Goal: Information Seeking & Learning: Learn about a topic

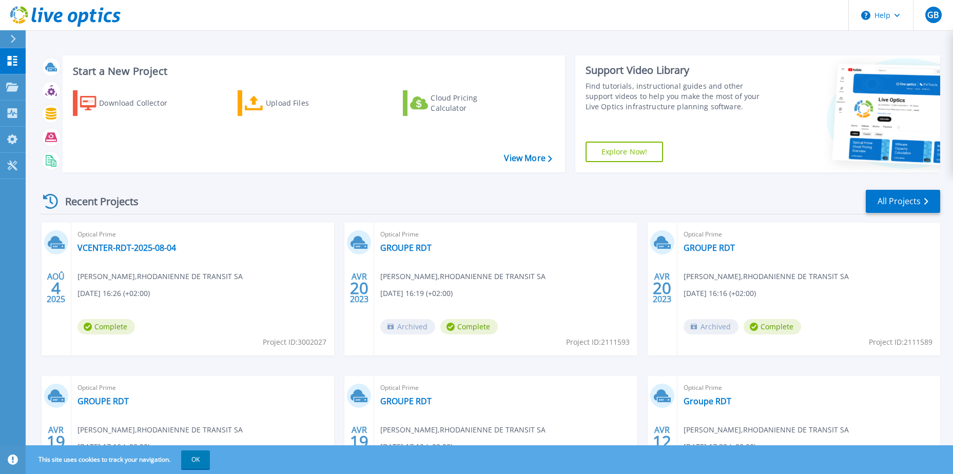
click at [144, 284] on div "Optical Prime VCENTER-RDT-2025-08-04 Gael Barrachon , RHODANIENNE DE TRANSIT SA…" at bounding box center [202, 289] width 263 height 133
click at [64, 246] on icon at bounding box center [57, 246] width 13 height 5
click at [114, 251] on link "VCENTER-RDT-2025-08-04" at bounding box center [126, 248] width 99 height 10
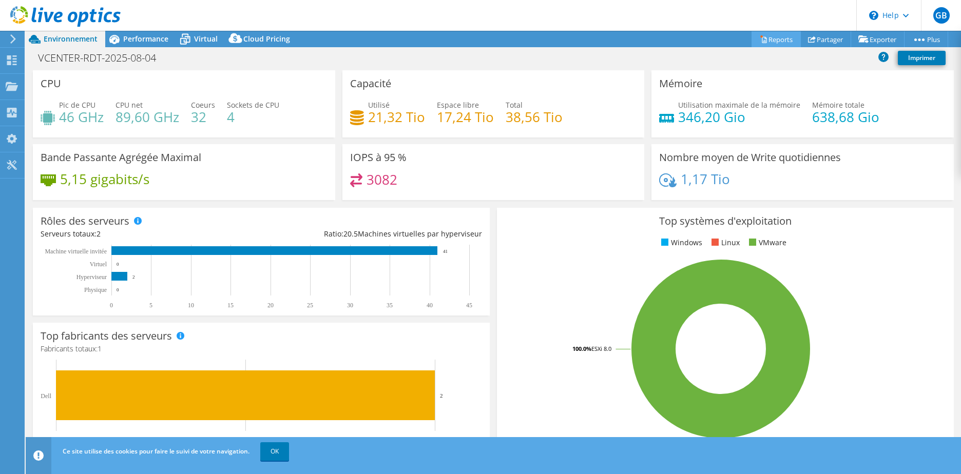
click at [775, 39] on link "Reports" at bounding box center [775, 39] width 49 height 16
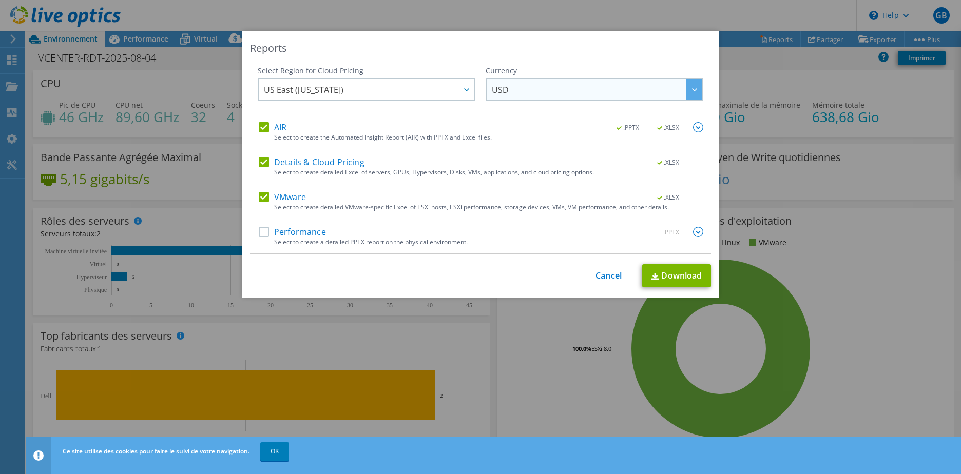
click at [606, 92] on span "USD" at bounding box center [597, 89] width 210 height 21
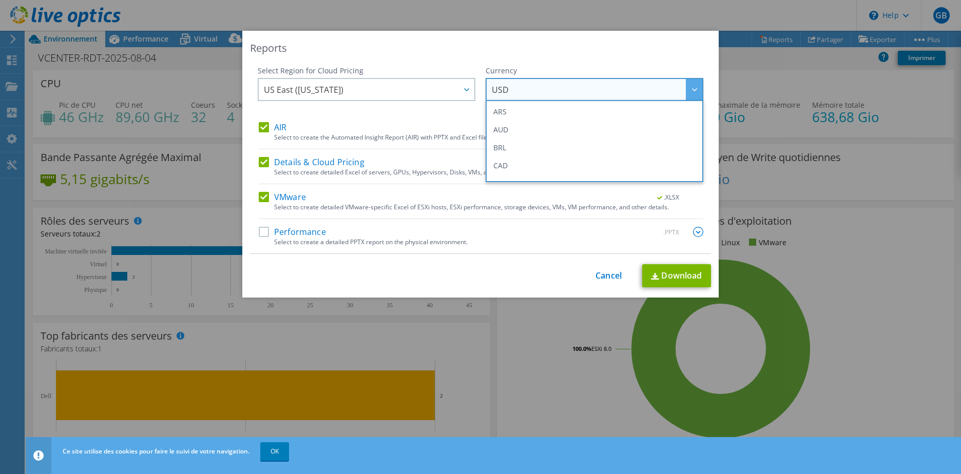
click at [606, 92] on span "USD" at bounding box center [597, 89] width 210 height 21
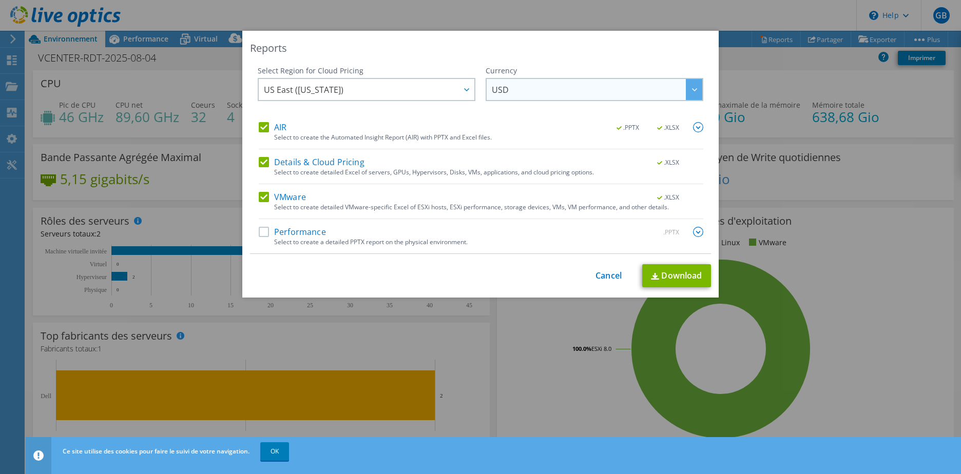
click at [690, 87] on div at bounding box center [694, 89] width 16 height 21
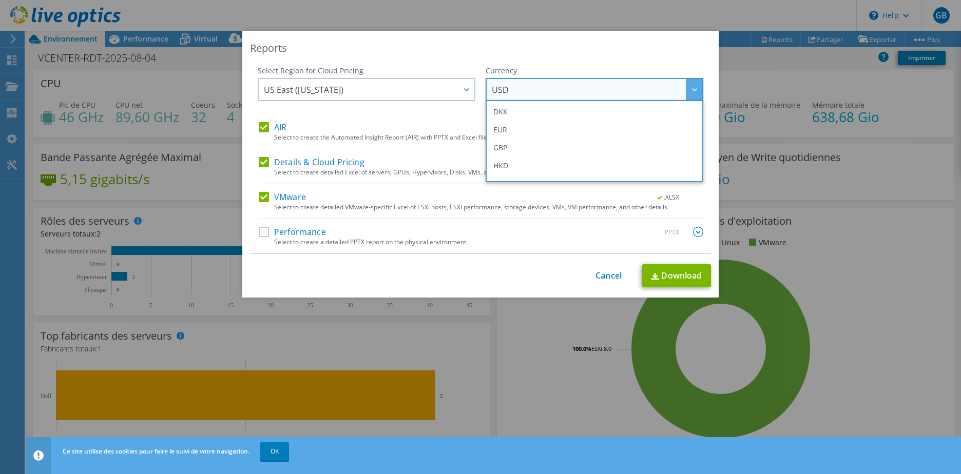
scroll to position [103, 0]
click at [624, 160] on li "EUR" at bounding box center [594, 153] width 212 height 18
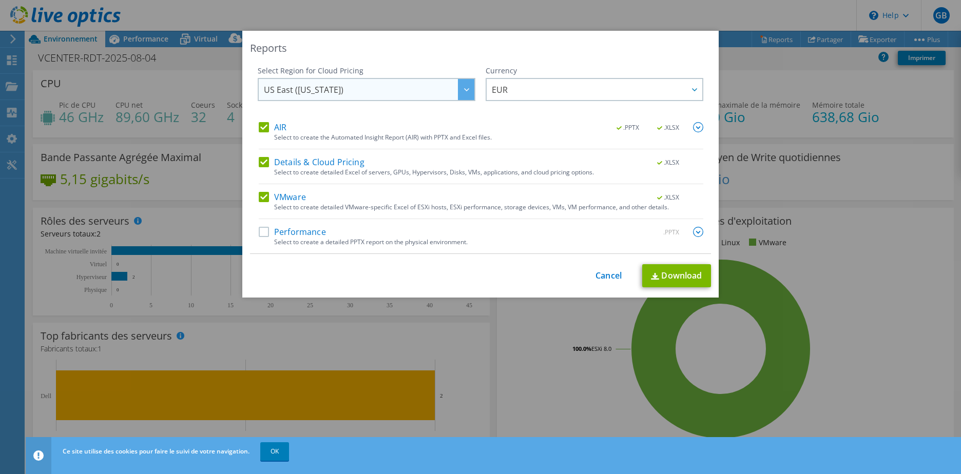
click at [342, 91] on span "US East ([US_STATE])" at bounding box center [369, 89] width 210 height 21
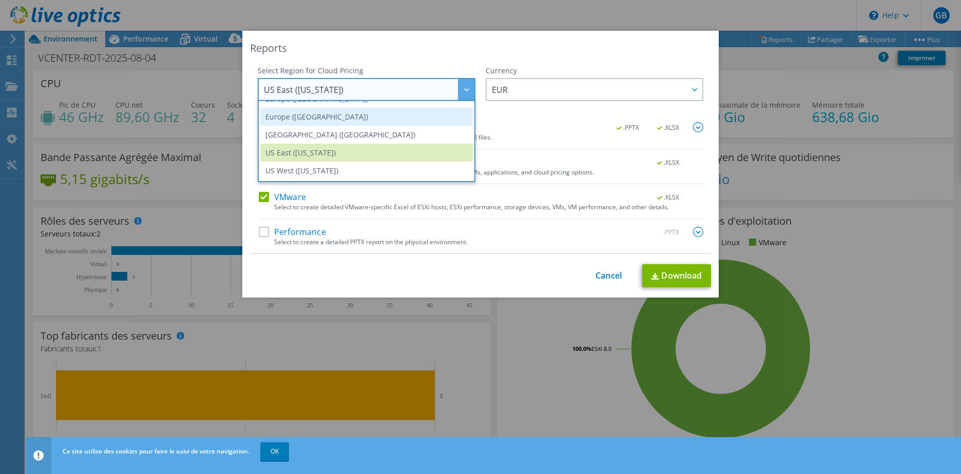
scroll to position [87, 0]
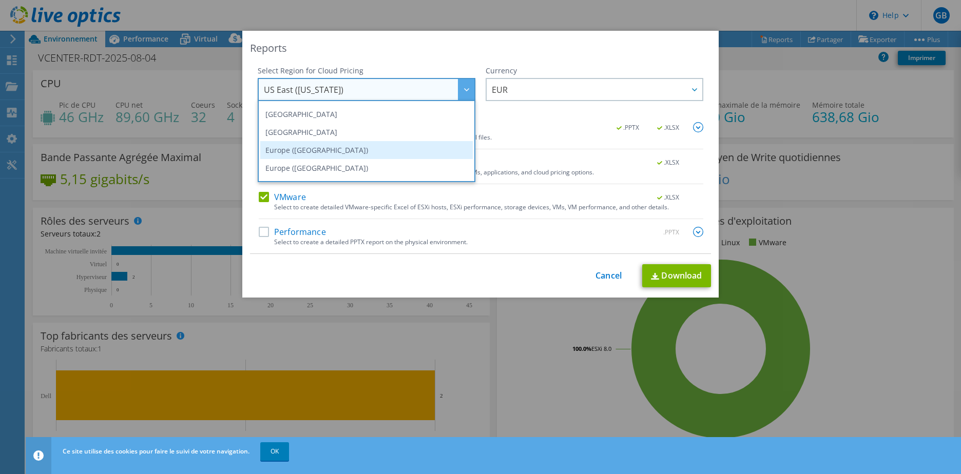
click at [327, 147] on li "Europe ([GEOGRAPHIC_DATA])" at bounding box center [366, 150] width 212 height 18
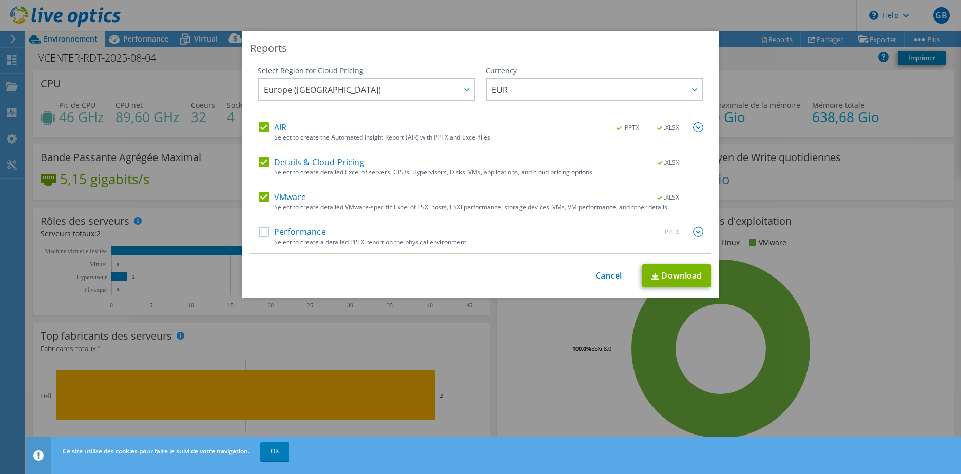
click at [265, 229] on label "Performance" at bounding box center [292, 232] width 67 height 10
click at [0, 0] on input "Performance" at bounding box center [0, 0] width 0 height 0
click at [665, 273] on link "Download" at bounding box center [676, 275] width 69 height 23
click at [600, 276] on link "Cancel" at bounding box center [608, 276] width 26 height 10
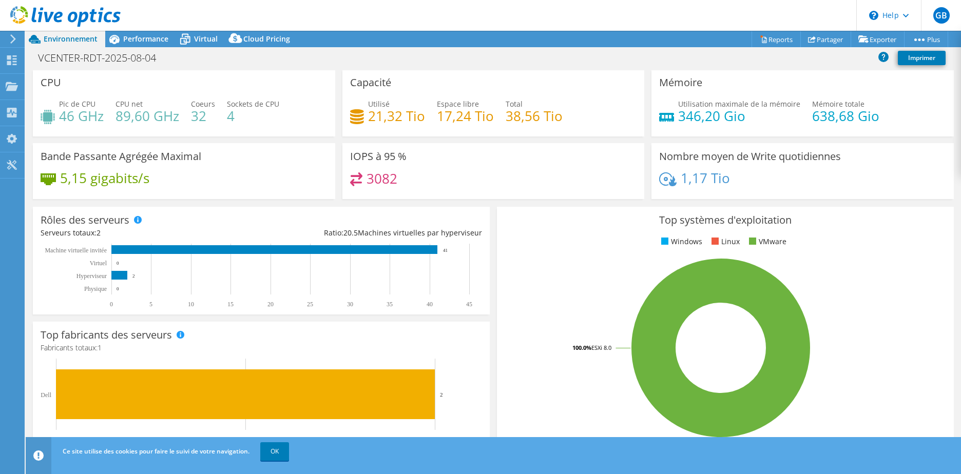
scroll to position [0, 0]
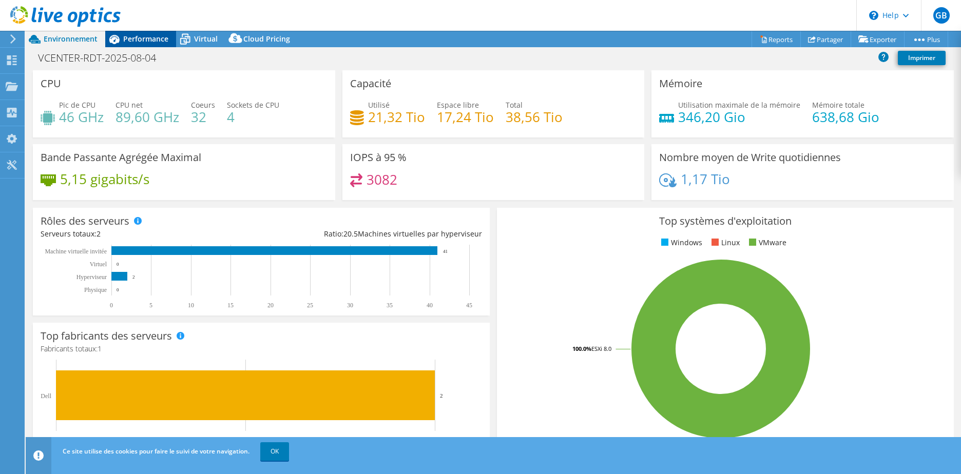
click at [140, 43] on span "Performance" at bounding box center [145, 39] width 45 height 10
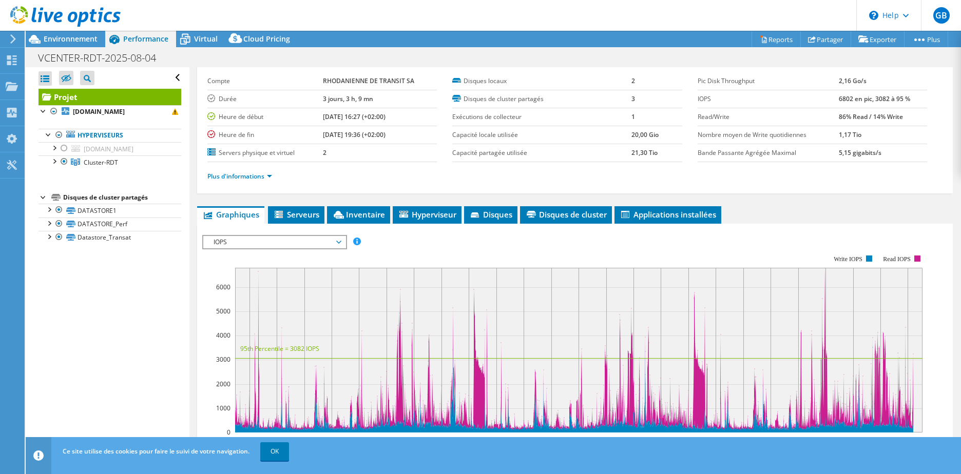
scroll to position [41, 0]
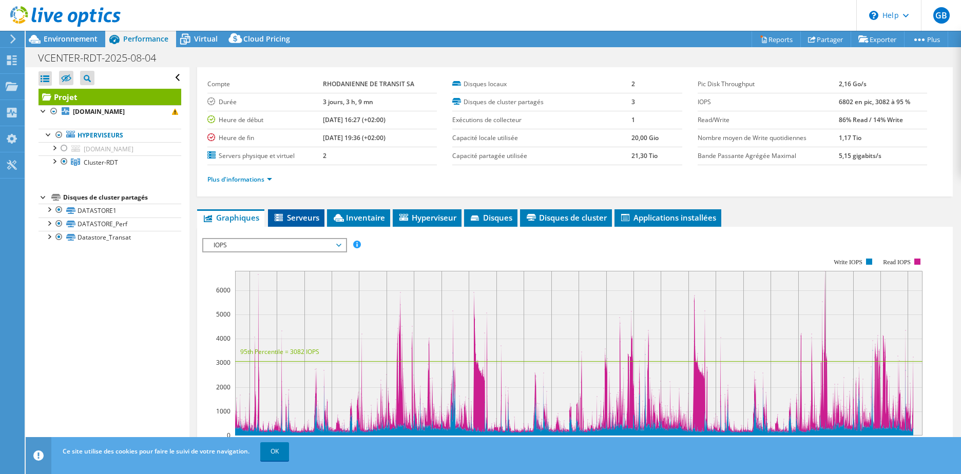
click at [299, 214] on span "Serveurs" at bounding box center [296, 217] width 46 height 10
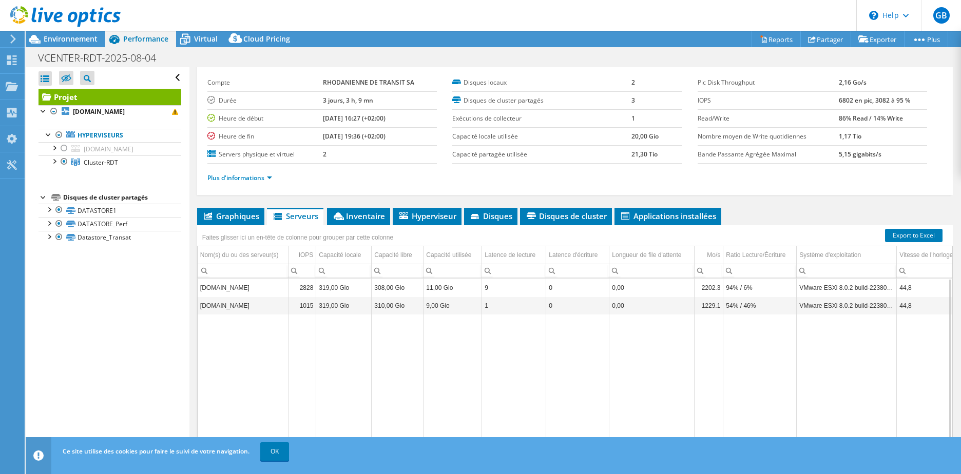
scroll to position [19, 0]
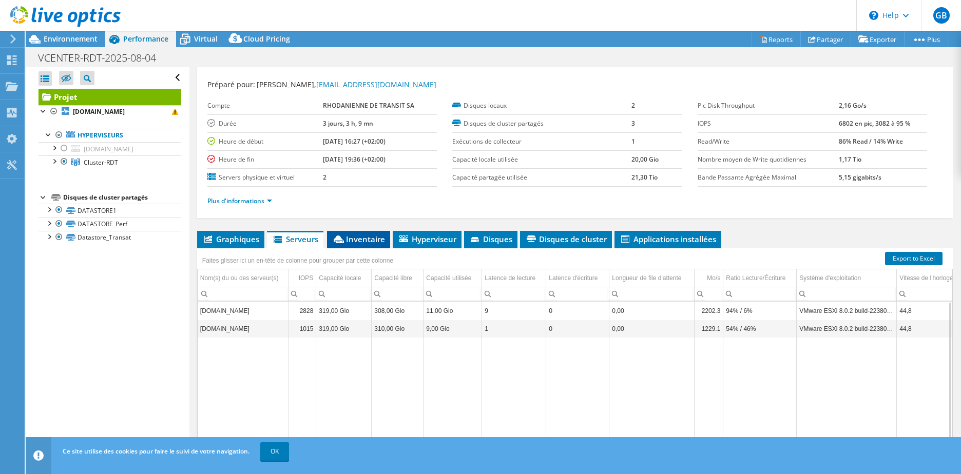
click at [363, 237] on span "Inventaire" at bounding box center [358, 239] width 53 height 10
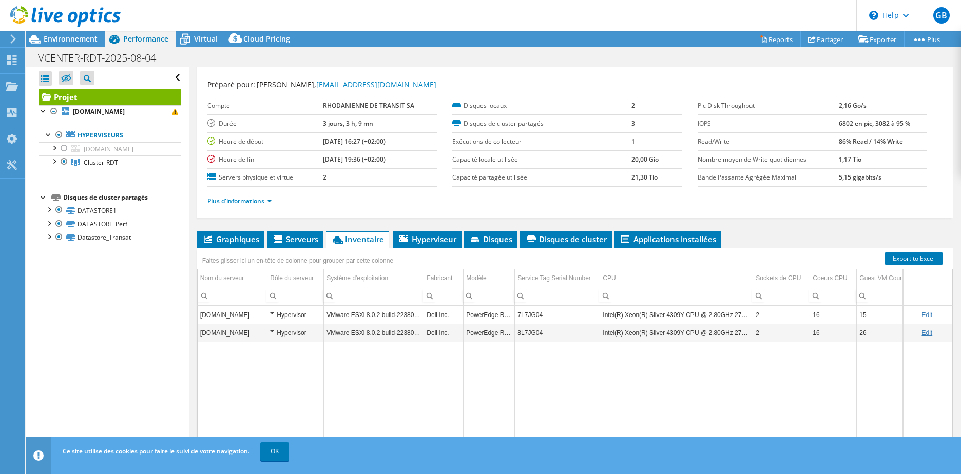
scroll to position [70, 0]
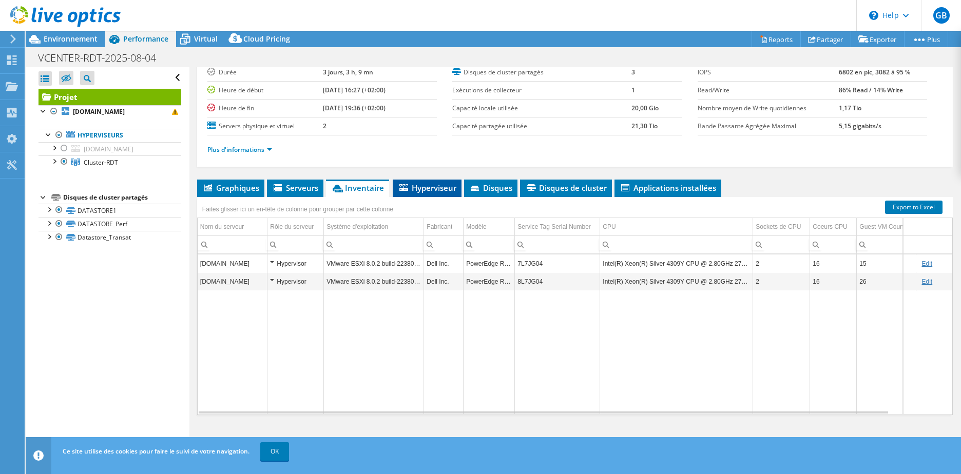
click at [420, 184] on span "Hyperviseur" at bounding box center [427, 188] width 58 height 10
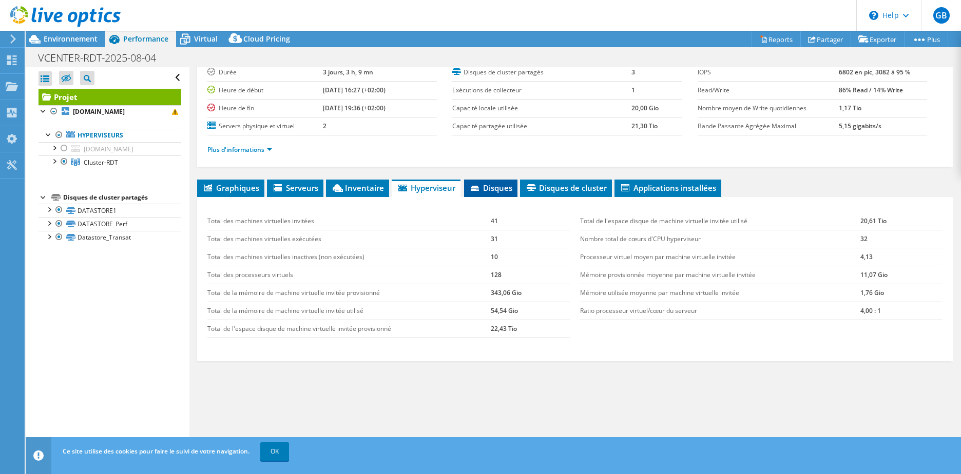
click at [487, 185] on span "Disques" at bounding box center [490, 188] width 43 height 10
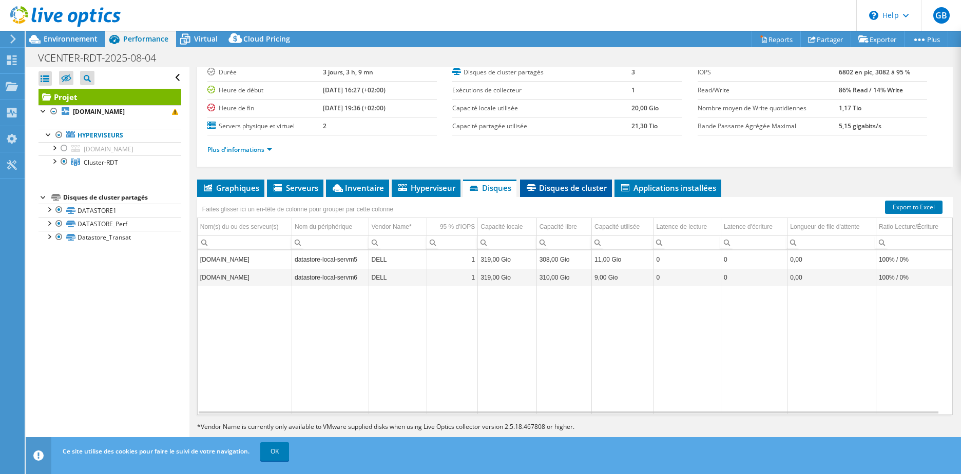
click at [553, 184] on span "Disques de cluster" at bounding box center [566, 188] width 82 height 10
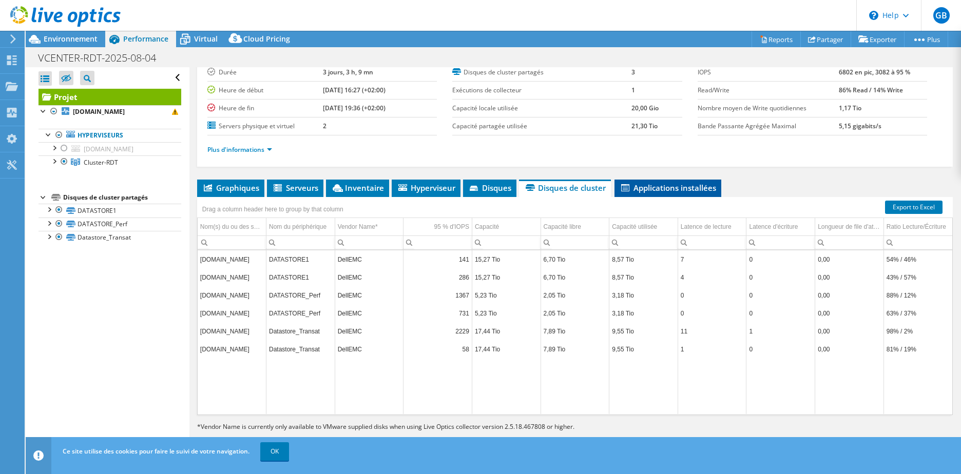
click at [657, 184] on span "Applications installées" at bounding box center [667, 188] width 96 height 10
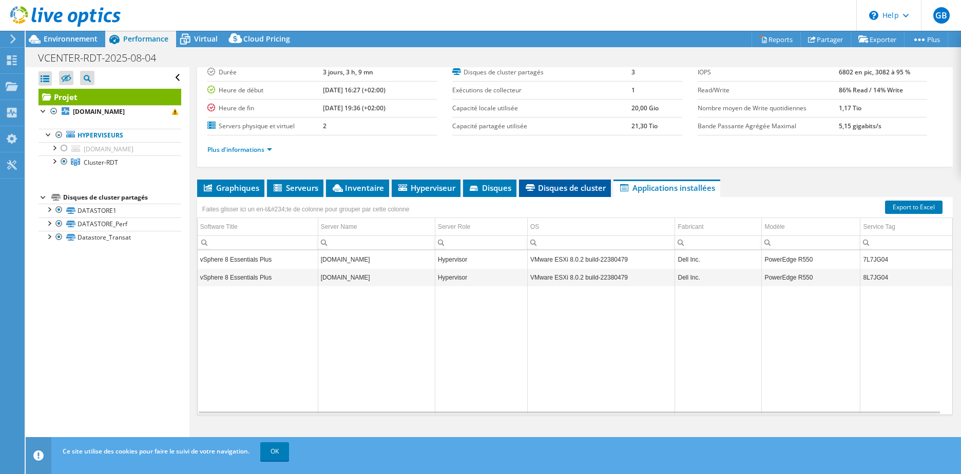
click at [567, 188] on span "Disques de cluster" at bounding box center [565, 188] width 82 height 10
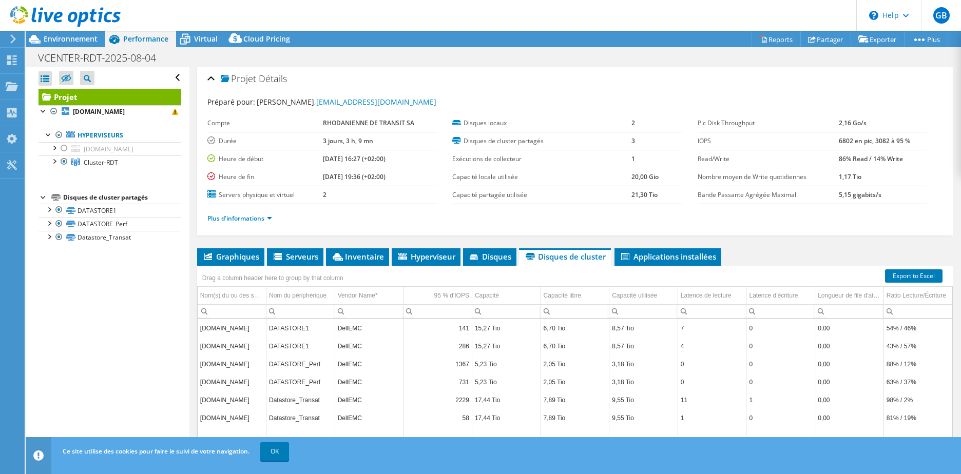
scroll to position [0, 0]
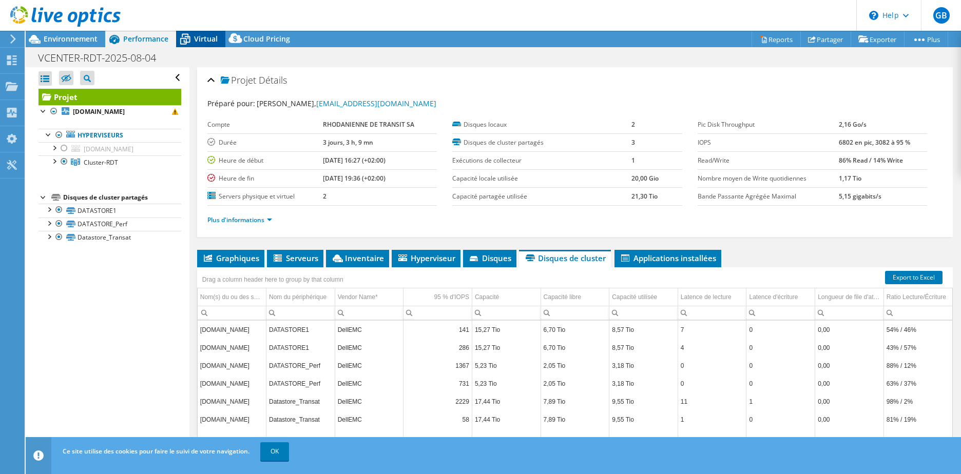
click at [210, 40] on span "Virtual" at bounding box center [206, 39] width 24 height 10
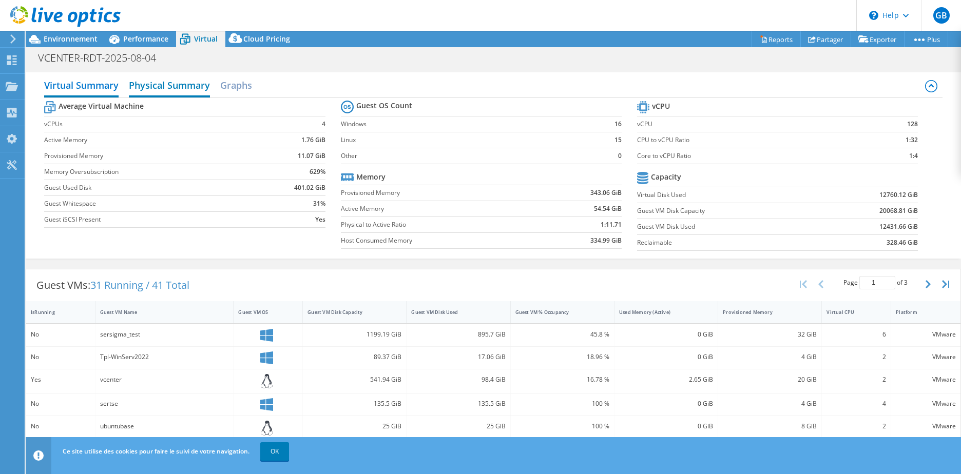
click at [164, 83] on h2 "Physical Summary" at bounding box center [169, 86] width 81 height 23
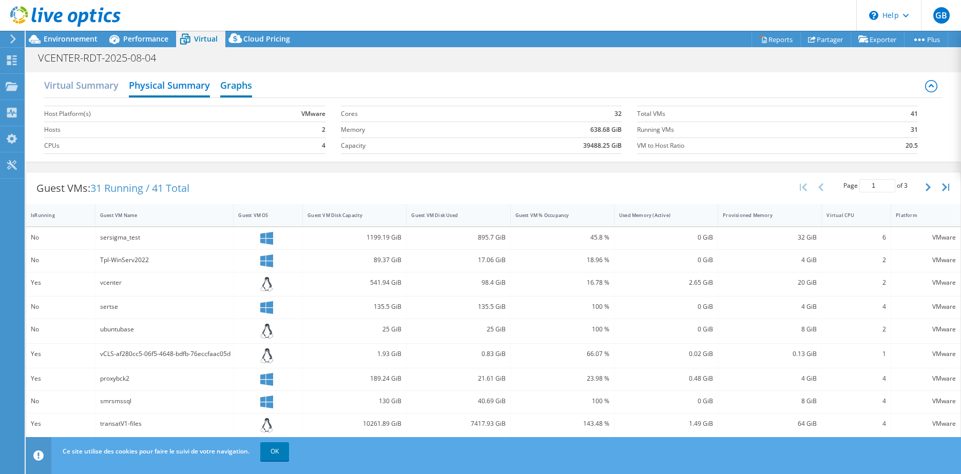
click at [234, 82] on h2 "Graphs" at bounding box center [236, 86] width 32 height 23
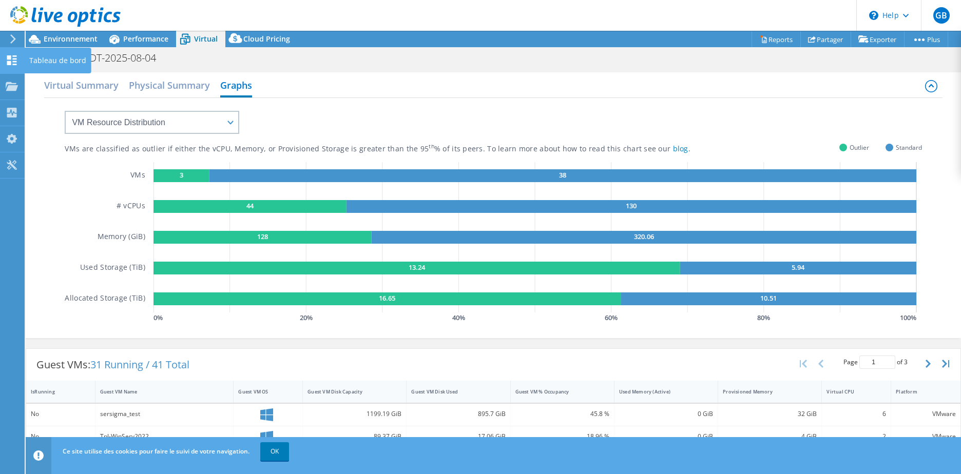
click at [42, 62] on div "Tableau de bord" at bounding box center [57, 61] width 67 height 26
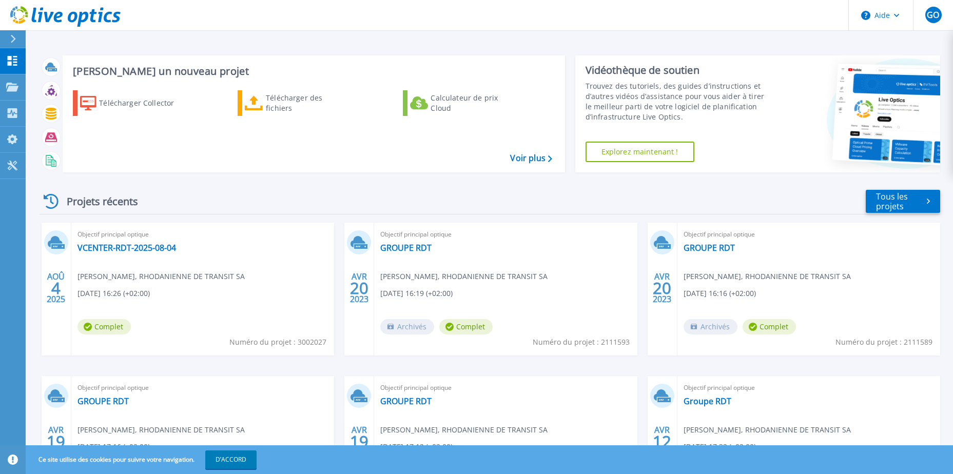
click at [207, 295] on div "Objectif principal optique VCENTER-RDT-2025-08-04 Gaël Barrachon, RHODANIENNE D…" at bounding box center [202, 289] width 263 height 133
click at [106, 245] on link "VCENTER-RDT-2025-08-04" at bounding box center [126, 248] width 99 height 10
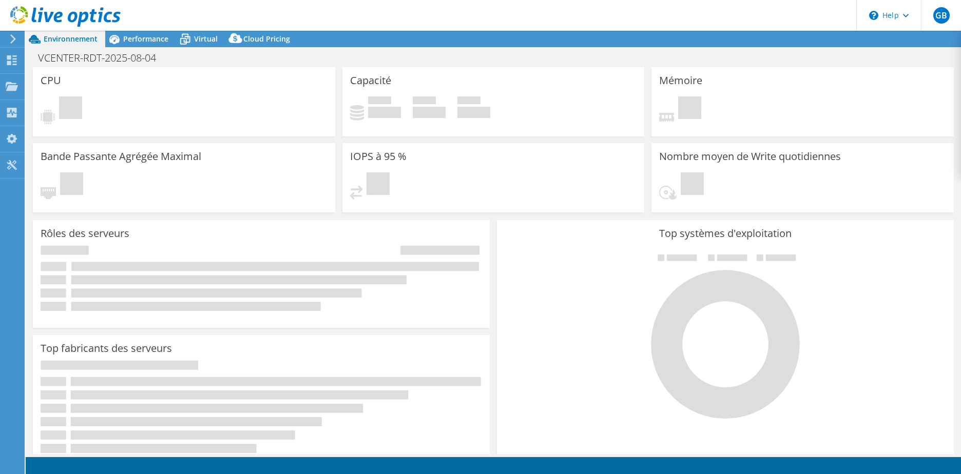
select select "USD"
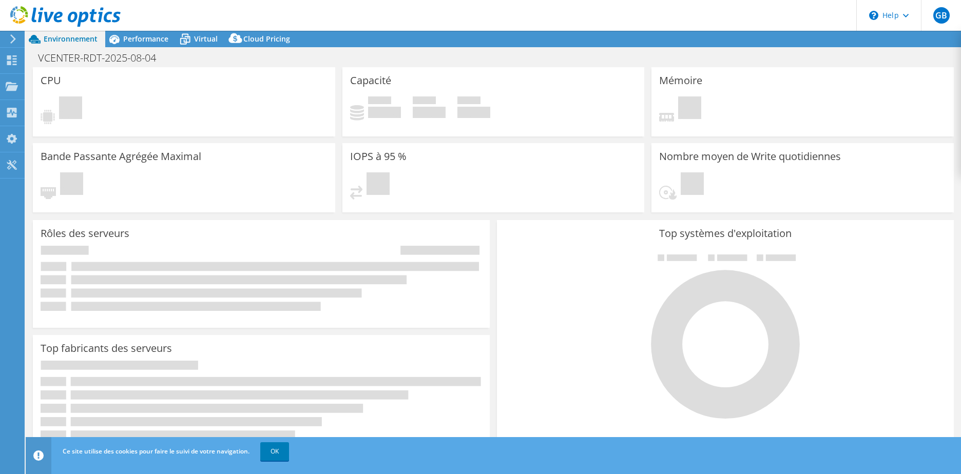
select select "EUFrankfurt"
select select "EUR"
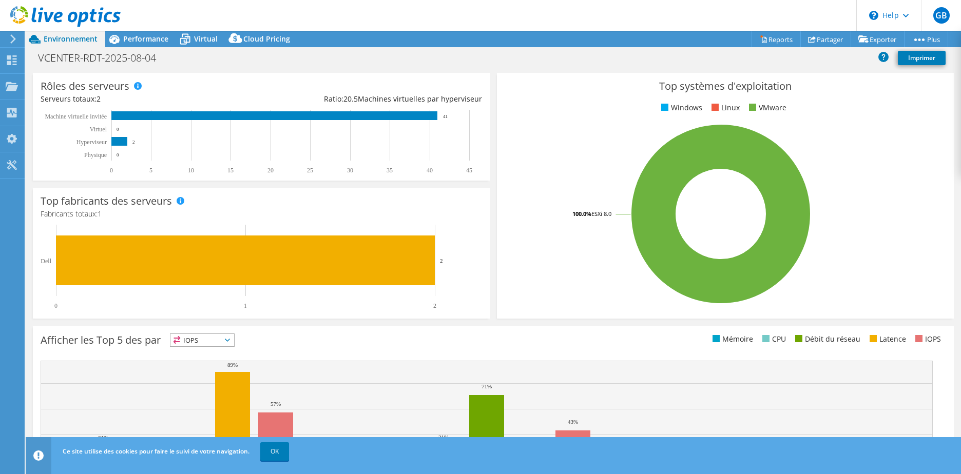
scroll to position [160, 0]
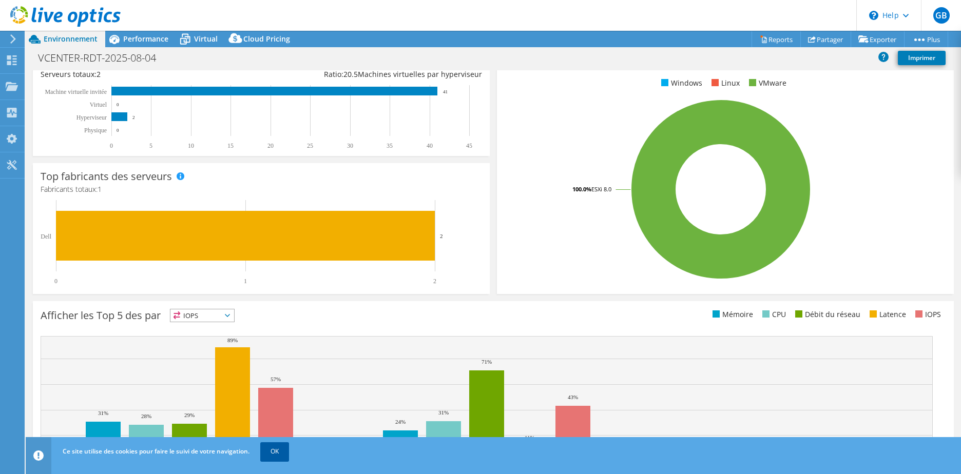
click at [284, 455] on link "OK" at bounding box center [274, 451] width 29 height 18
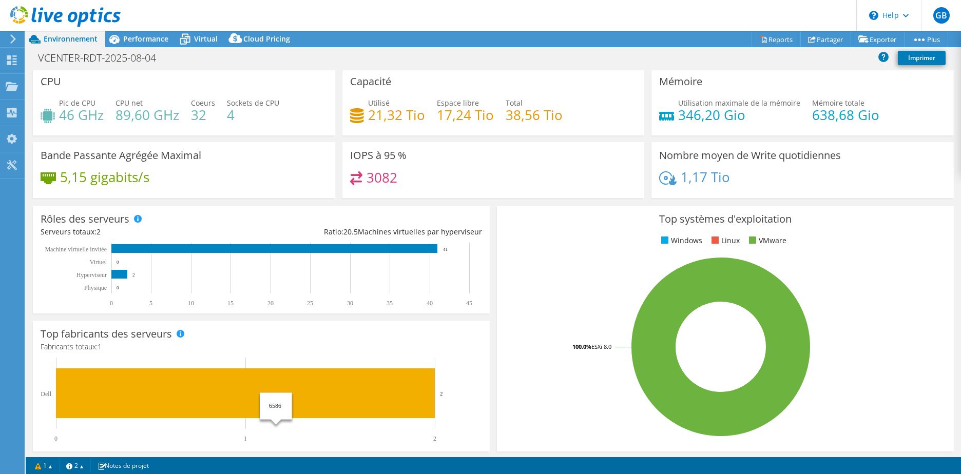
scroll to position [0, 0]
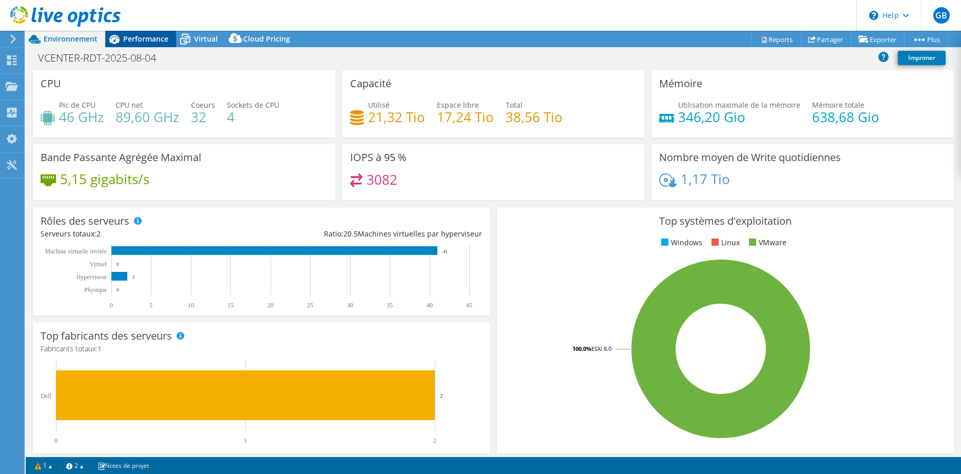
click at [138, 36] on span "Performance" at bounding box center [145, 39] width 45 height 10
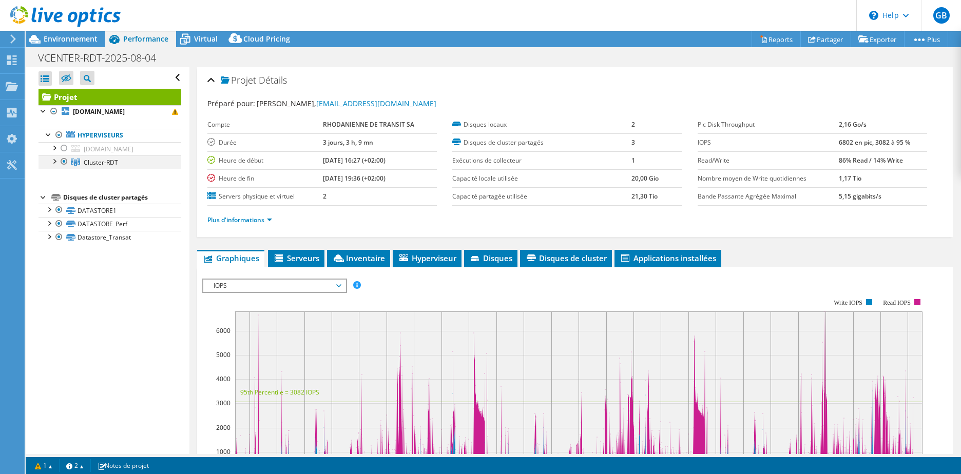
click at [55, 160] on div at bounding box center [54, 160] width 10 height 10
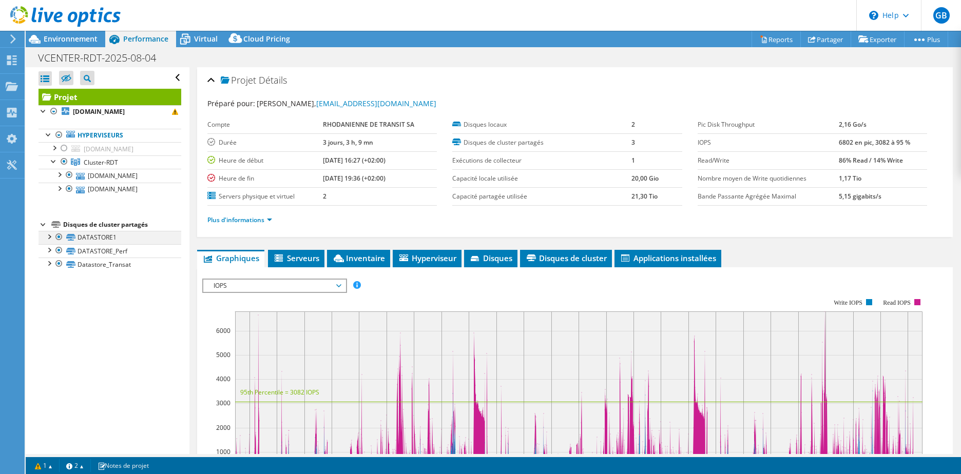
click at [48, 235] on div at bounding box center [49, 236] width 10 height 10
click at [48, 295] on div at bounding box center [49, 294] width 10 height 10
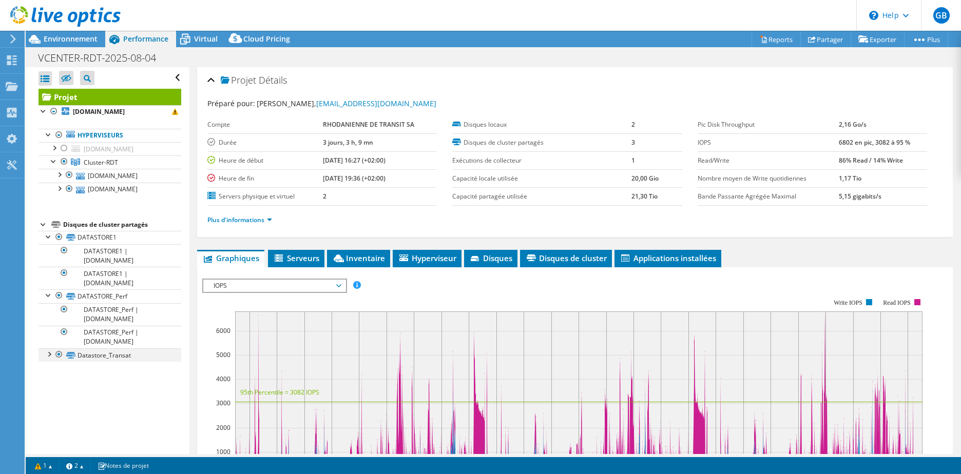
click at [50, 355] on div at bounding box center [49, 353] width 10 height 10
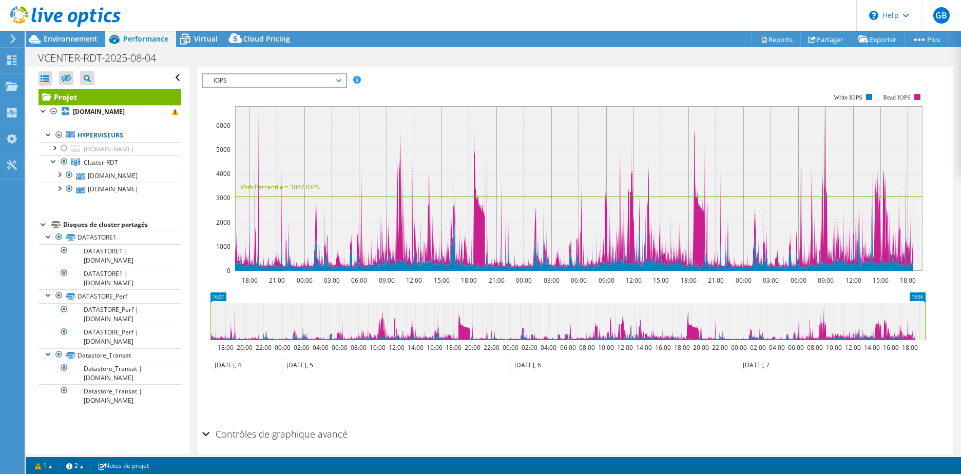
scroll to position [246, 0]
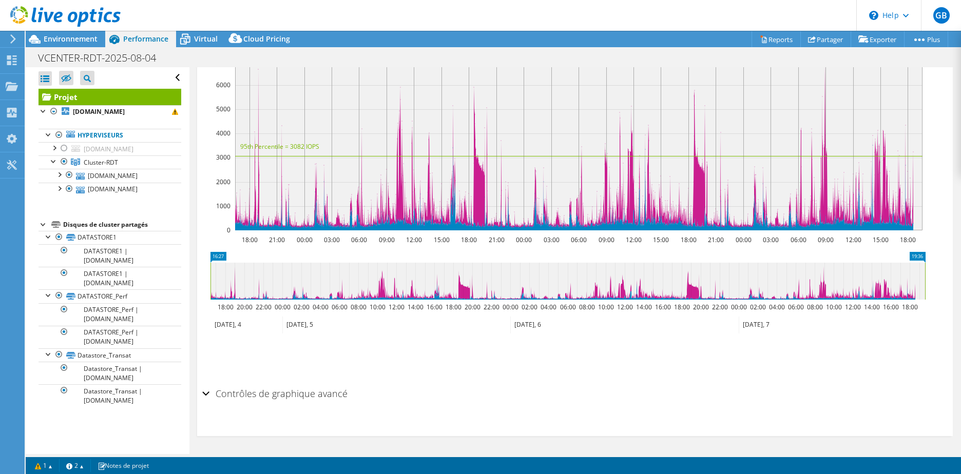
click at [291, 392] on h2 "Contrôles de graphique avancé" at bounding box center [274, 393] width 145 height 21
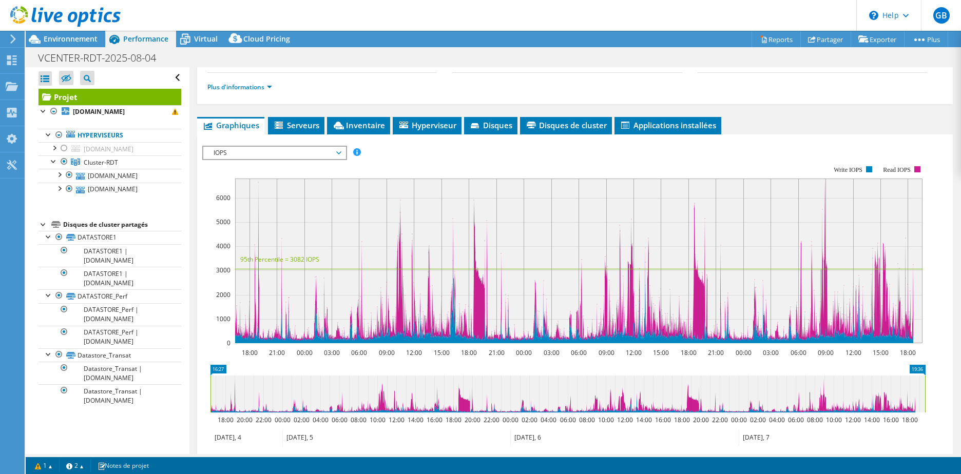
scroll to position [0, 0]
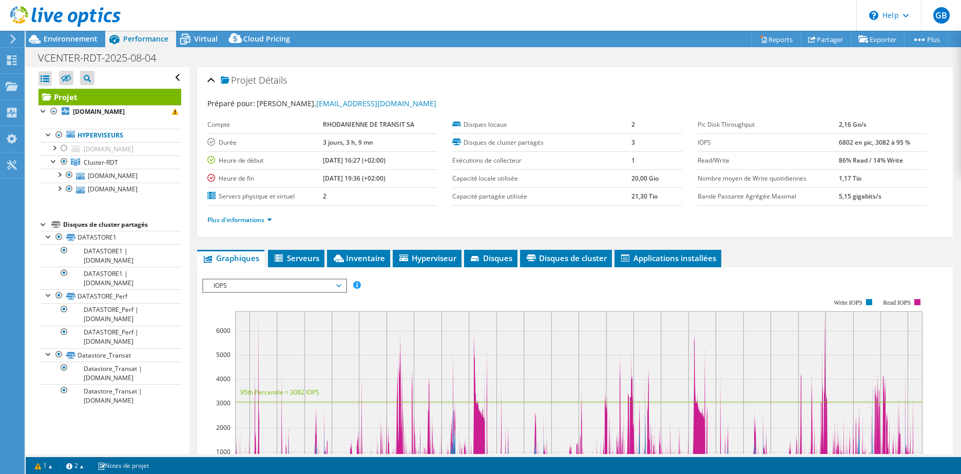
click at [339, 284] on span "IOPS" at bounding box center [274, 286] width 132 height 12
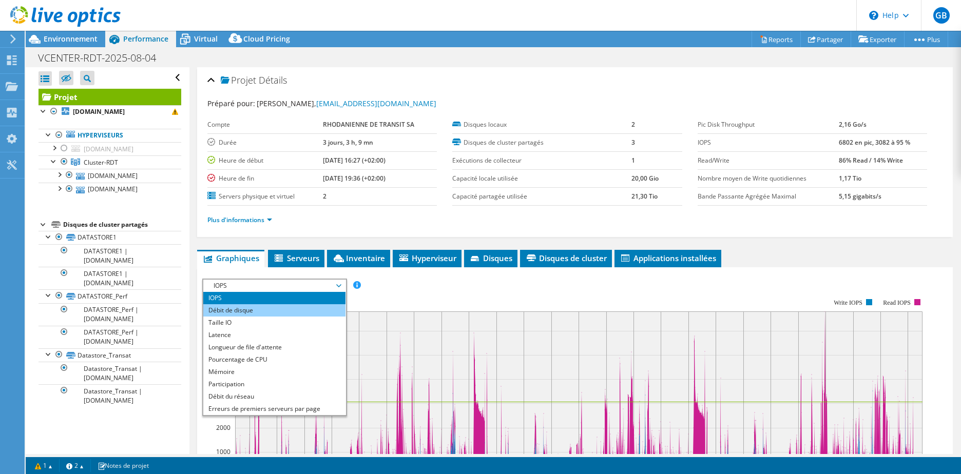
click at [326, 308] on li "Débit de disque" at bounding box center [274, 310] width 142 height 12
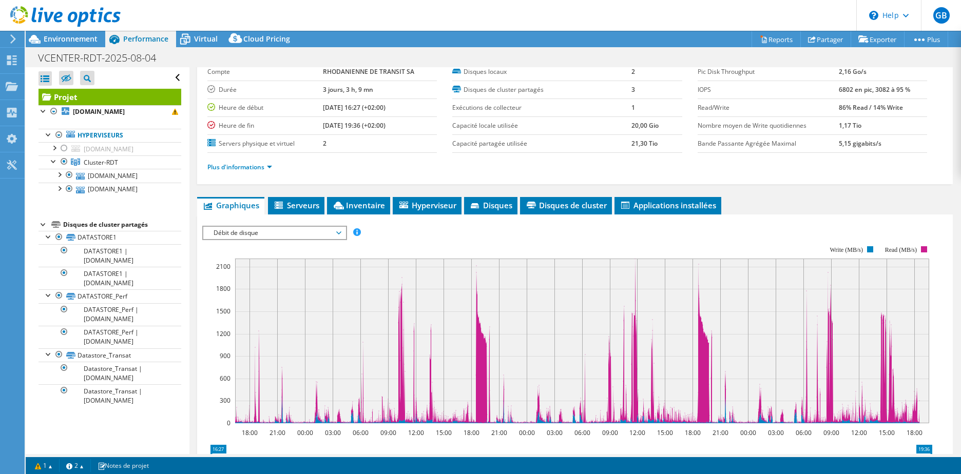
scroll to position [51, 0]
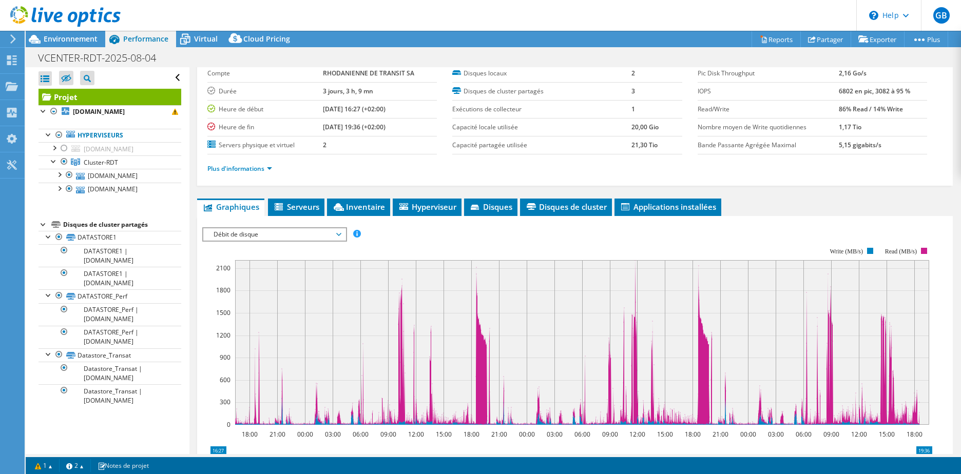
click at [338, 233] on span "Débit de disque" at bounding box center [274, 234] width 132 height 12
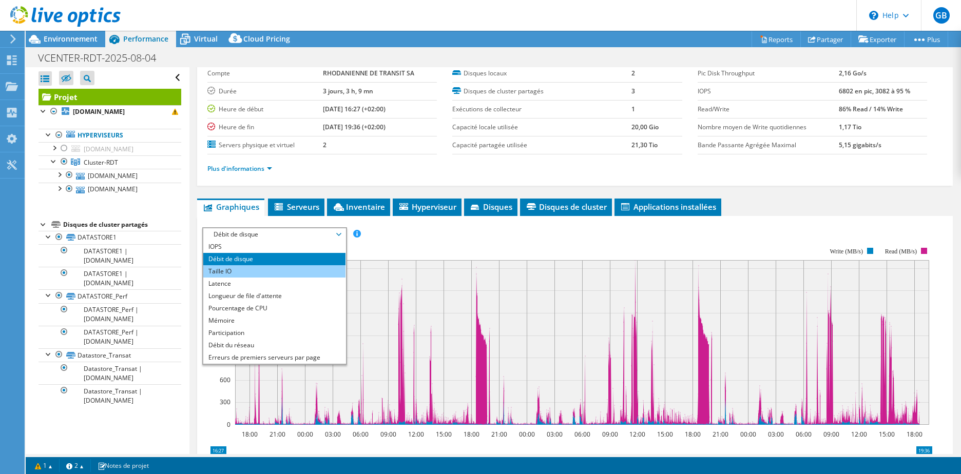
click at [327, 268] on li "Taille IO" at bounding box center [274, 271] width 142 height 12
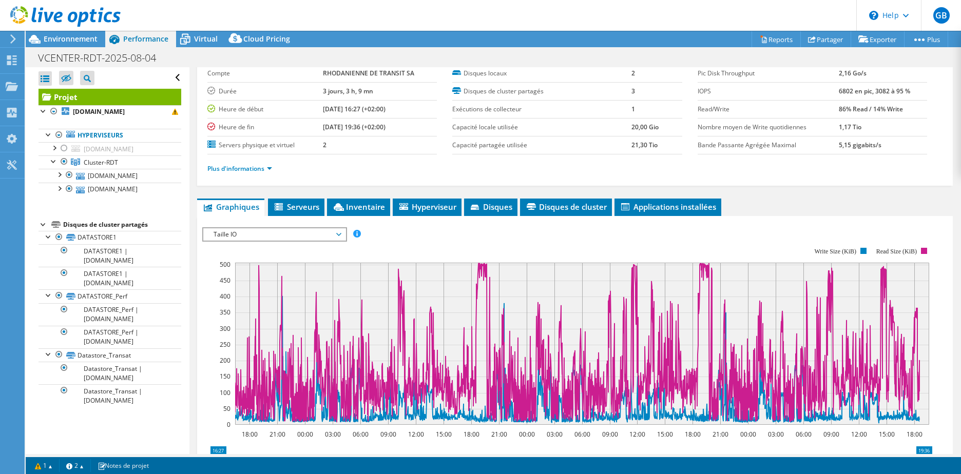
click at [343, 232] on span "Taille IO" at bounding box center [274, 234] width 142 height 12
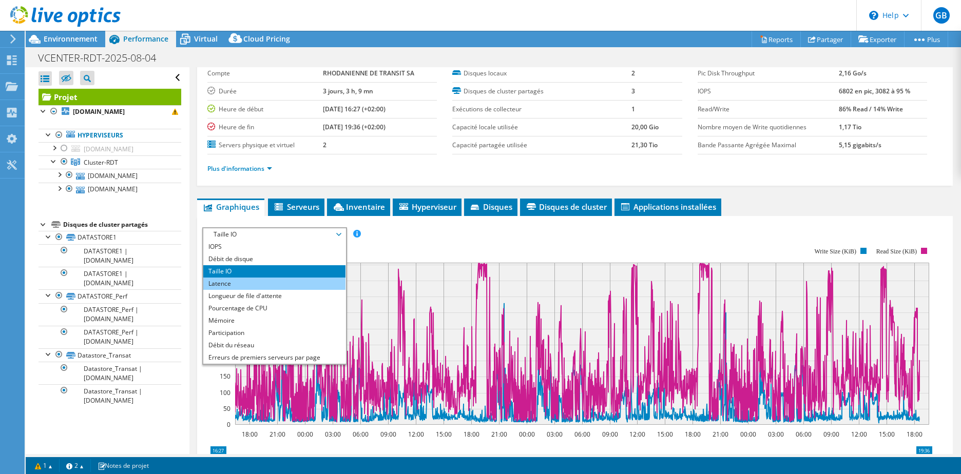
click at [332, 281] on li "Latence" at bounding box center [274, 284] width 142 height 12
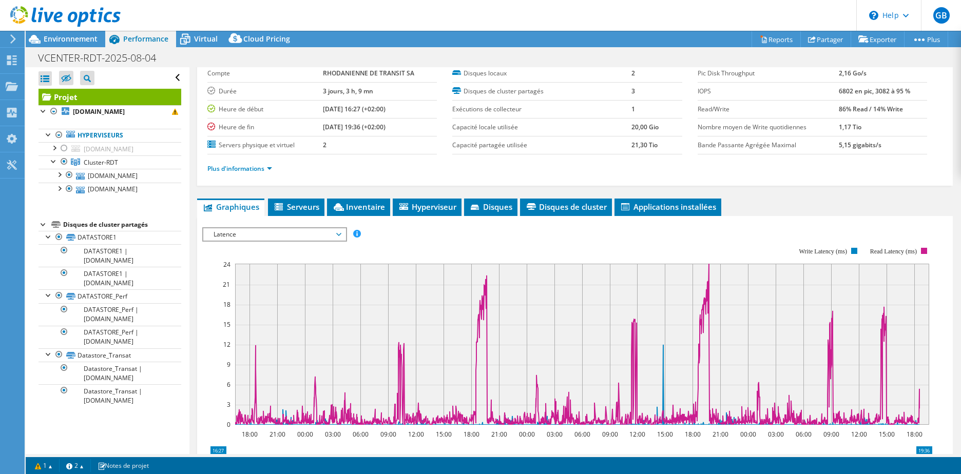
click at [340, 236] on span "Latence" at bounding box center [274, 234] width 132 height 12
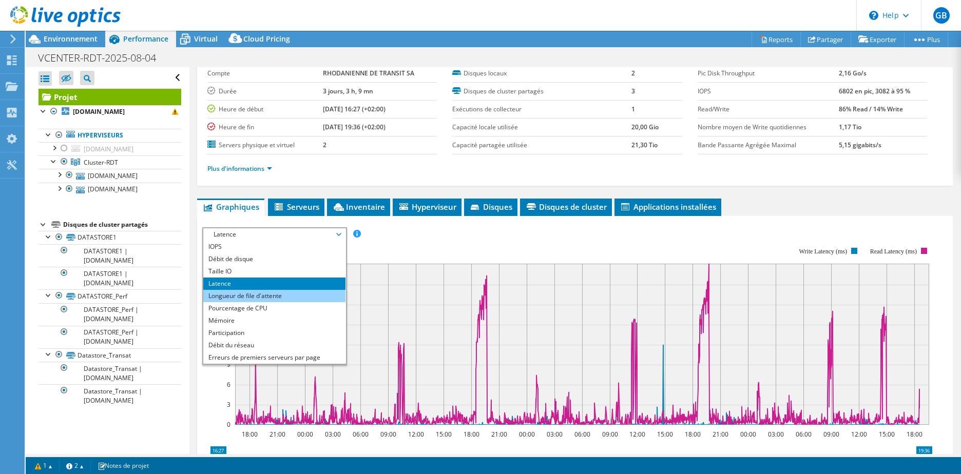
click at [327, 294] on li "Longueur de file d'attente" at bounding box center [274, 296] width 142 height 12
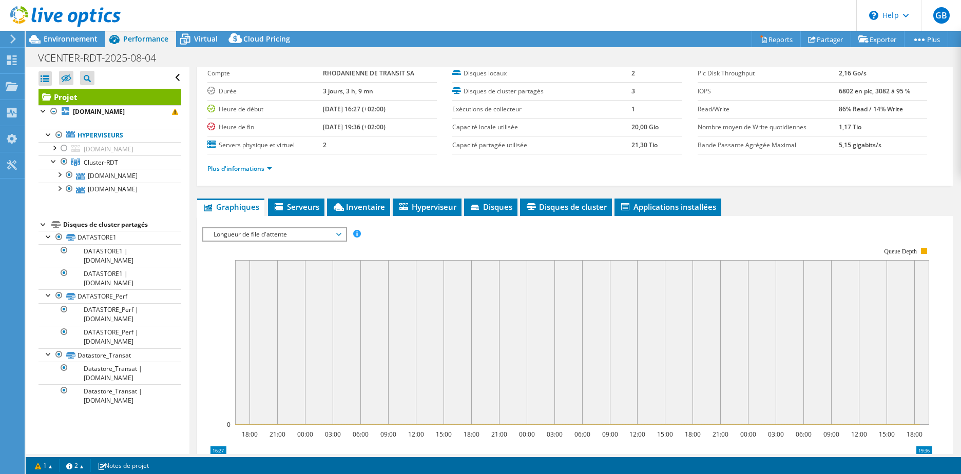
click at [340, 234] on span "Longueur de file d'attente" at bounding box center [274, 234] width 132 height 12
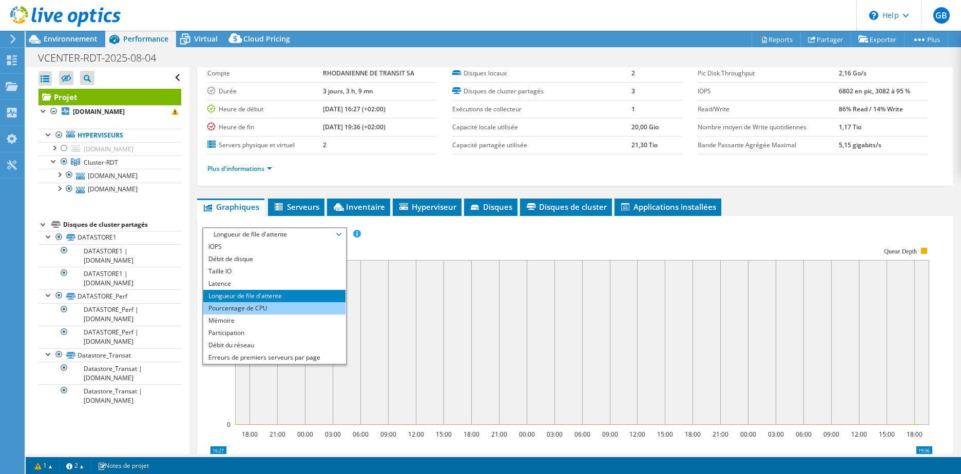
click at [318, 305] on li "Pourcentage de CPU" at bounding box center [274, 308] width 142 height 12
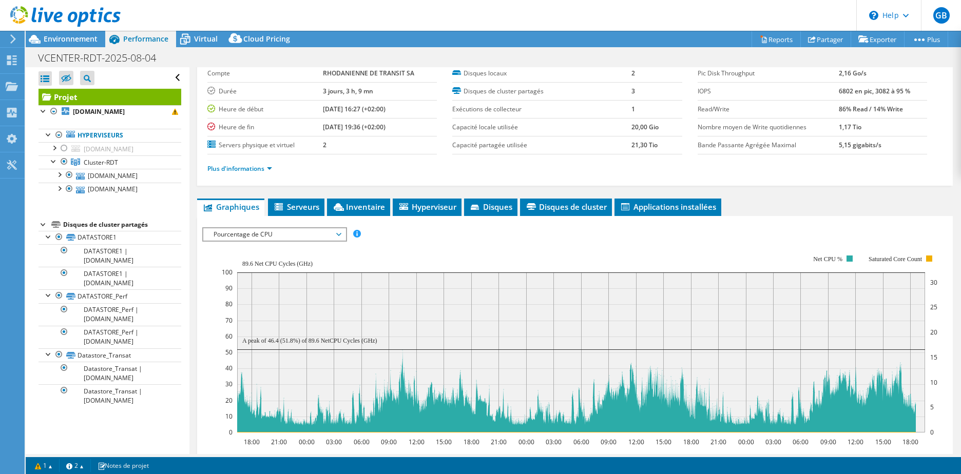
click at [340, 232] on span "Pourcentage de CPU" at bounding box center [274, 234] width 132 height 12
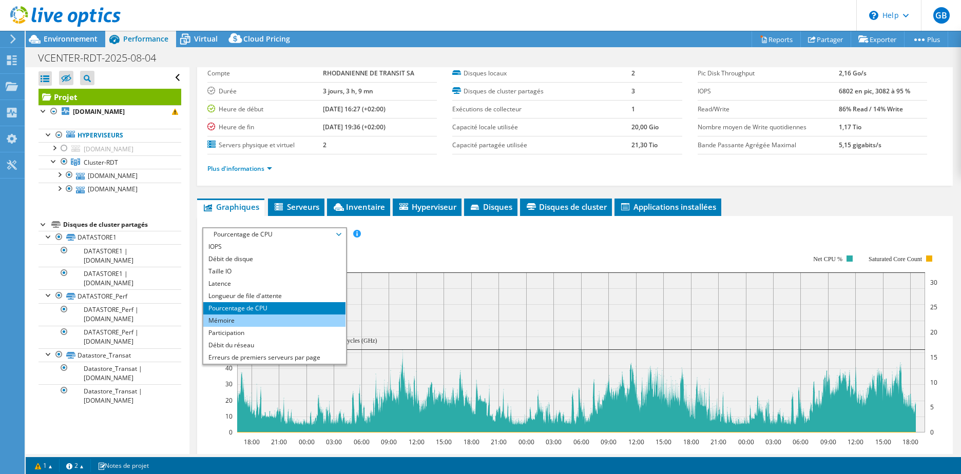
click at [319, 317] on li "Mémoire" at bounding box center [274, 321] width 142 height 12
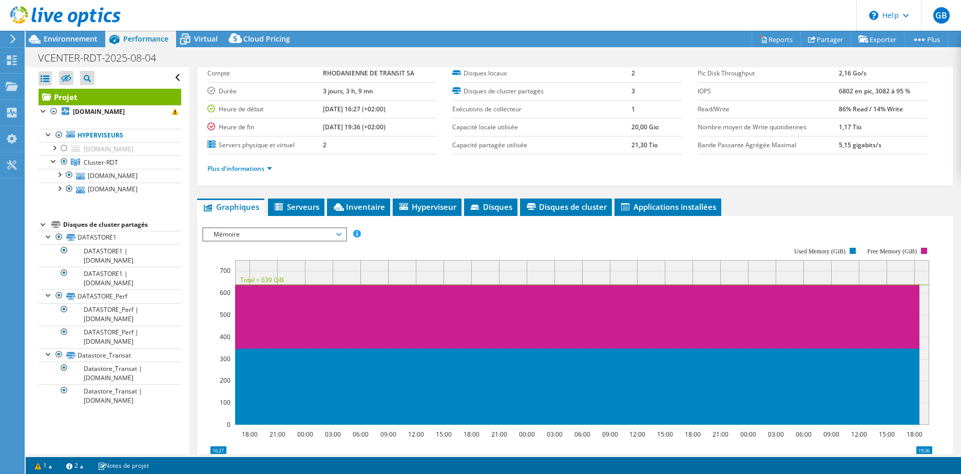
click at [300, 230] on span "Mémoire" at bounding box center [274, 234] width 132 height 12
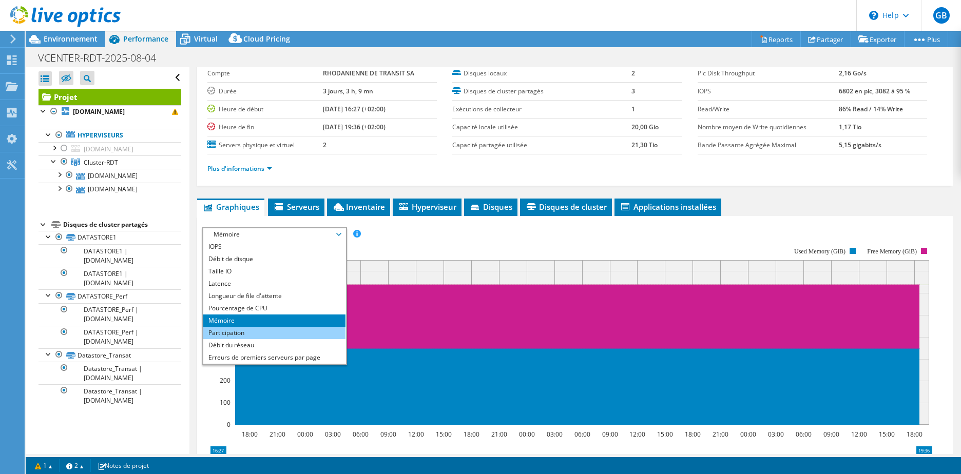
click at [285, 335] on li "Participation" at bounding box center [274, 333] width 142 height 12
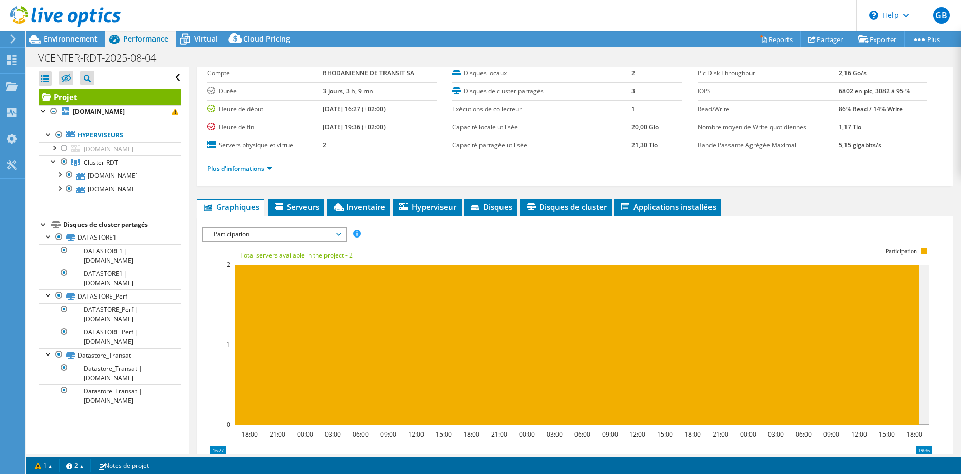
click at [311, 236] on span "Participation" at bounding box center [274, 234] width 132 height 12
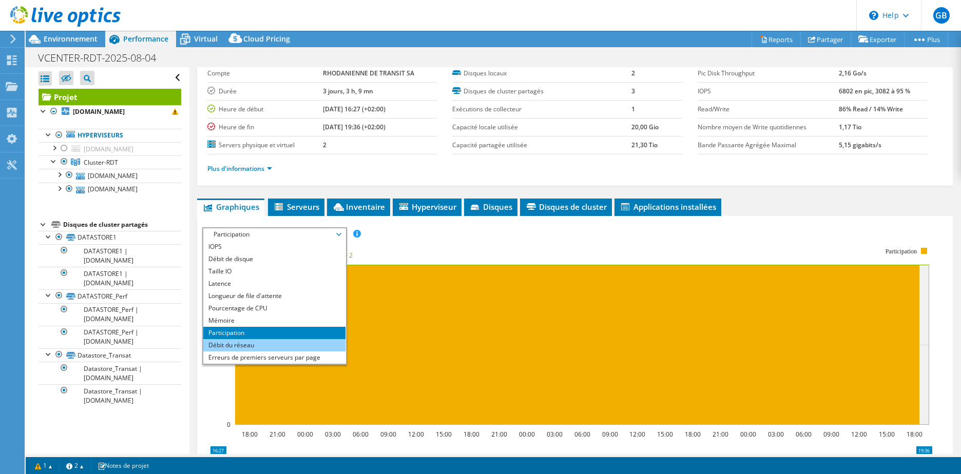
click at [289, 340] on li "Débit du réseau" at bounding box center [274, 345] width 142 height 12
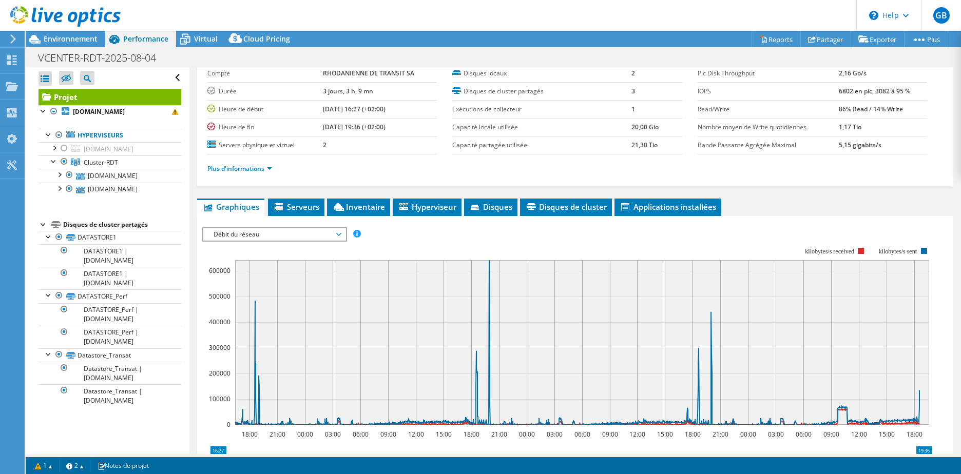
click at [265, 236] on span "Débit du réseau" at bounding box center [274, 234] width 132 height 12
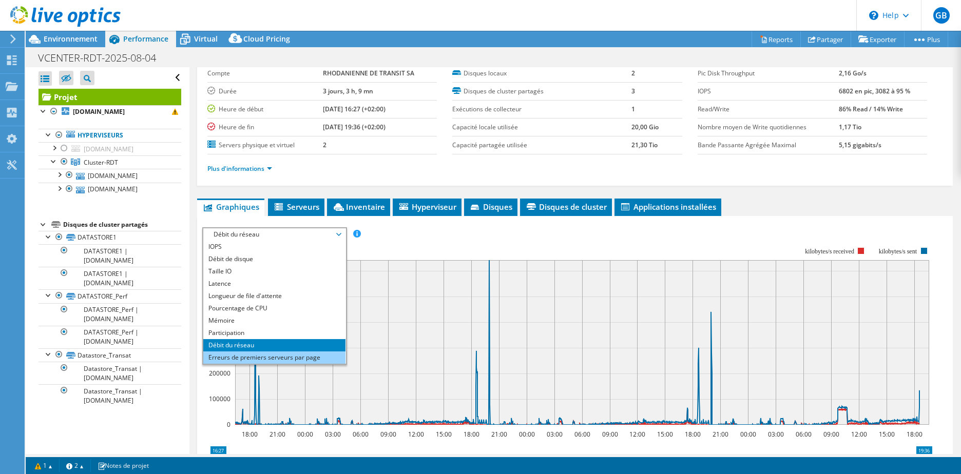
click at [240, 351] on li "Erreurs de premiers serveurs par page" at bounding box center [274, 357] width 142 height 12
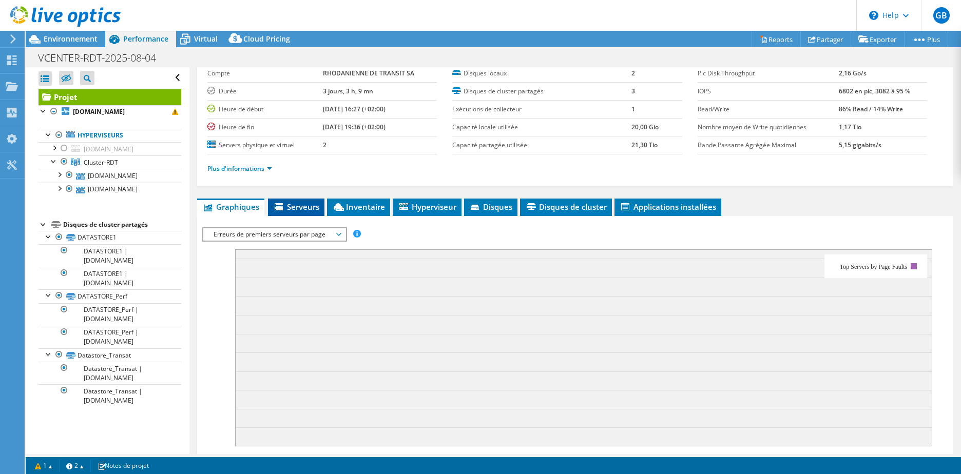
click at [302, 209] on span "Serveurs" at bounding box center [296, 207] width 46 height 10
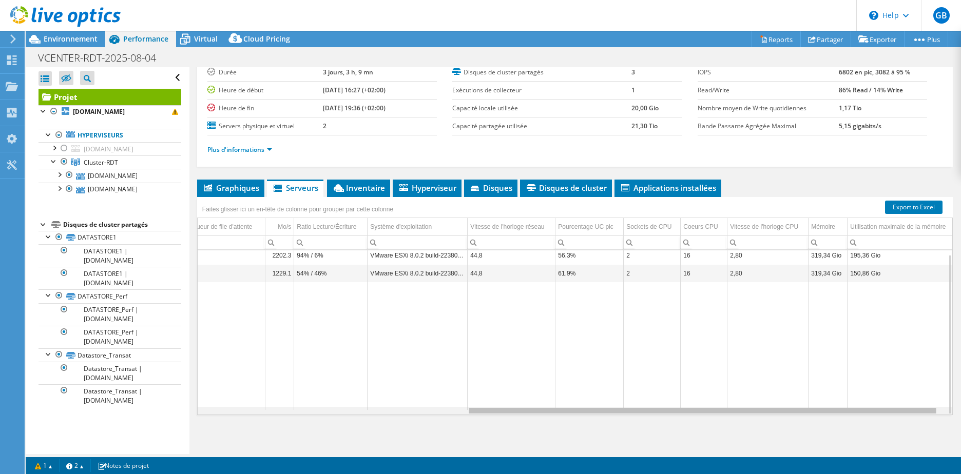
scroll to position [0, 0]
drag, startPoint x: 400, startPoint y: 412, endPoint x: 685, endPoint y: 403, distance: 284.9
click at [685, 403] on body "GB Utilisateur final [PERSON_NAME] [EMAIL_ADDRESS][DOMAIN_NAME] RHODANIENNE DE …" at bounding box center [480, 237] width 961 height 474
click at [363, 189] on span "Inventaire" at bounding box center [358, 188] width 53 height 10
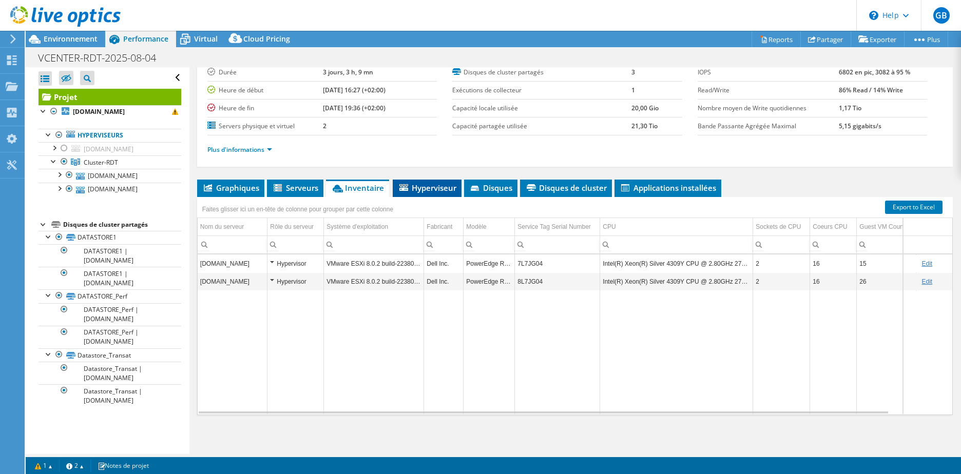
click at [414, 187] on span "Hyperviseur" at bounding box center [427, 188] width 58 height 10
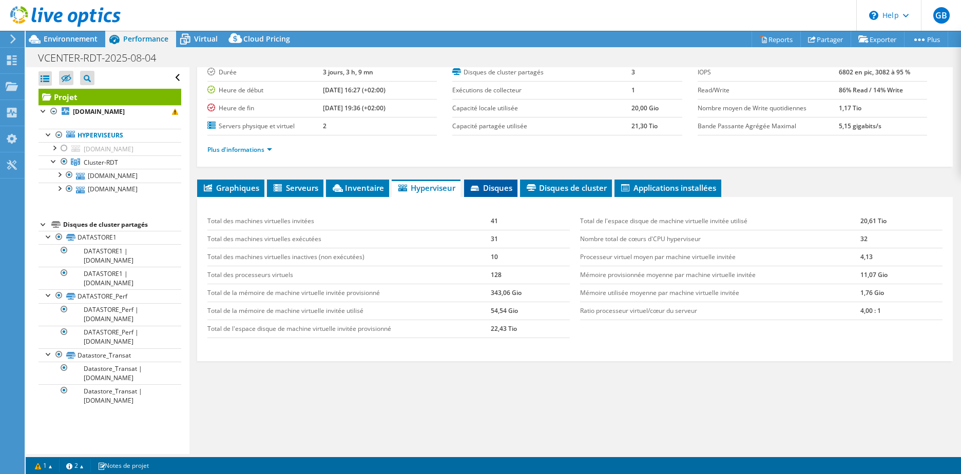
click at [479, 190] on icon at bounding box center [476, 189] width 10 height 7
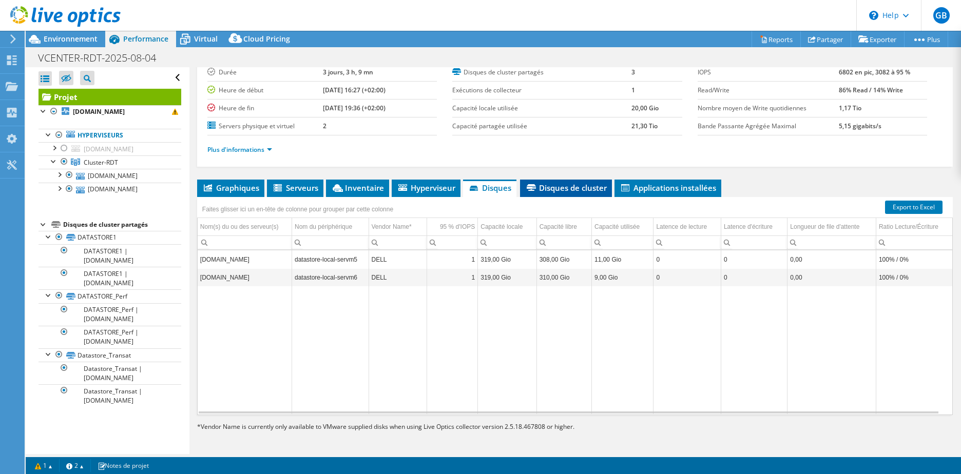
click at [547, 186] on span "Disques de cluster" at bounding box center [566, 188] width 82 height 10
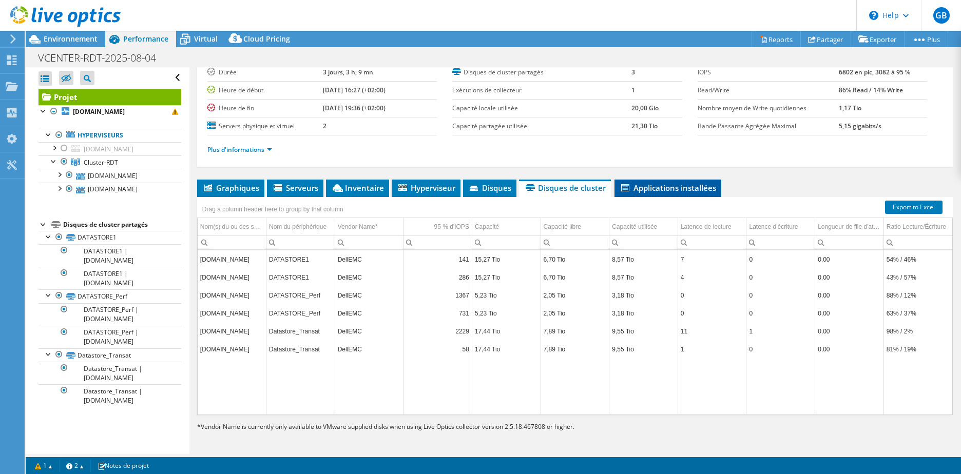
click at [665, 189] on span "Applications installées" at bounding box center [667, 188] width 96 height 10
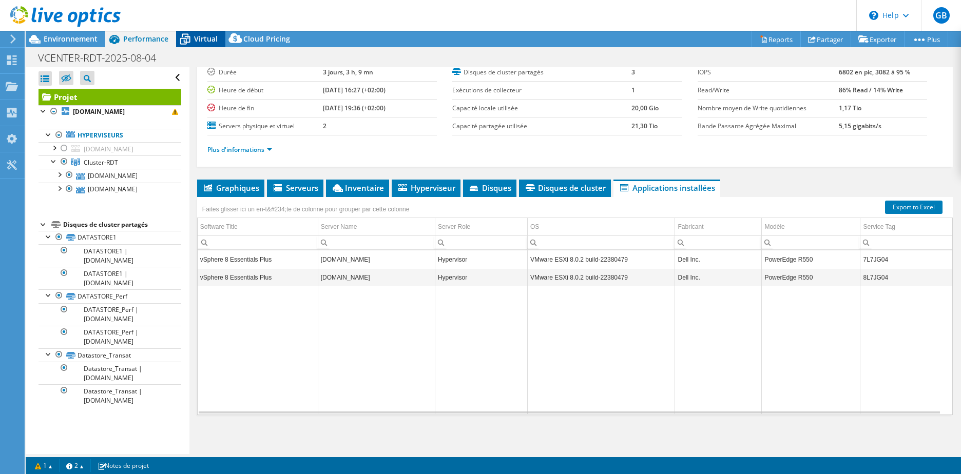
click at [206, 39] on span "Virtual" at bounding box center [206, 39] width 24 height 10
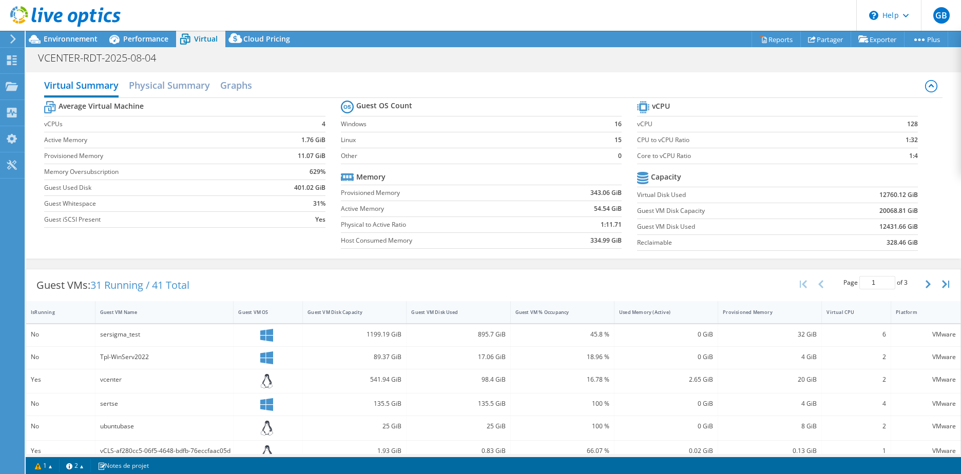
scroll to position [103, 0]
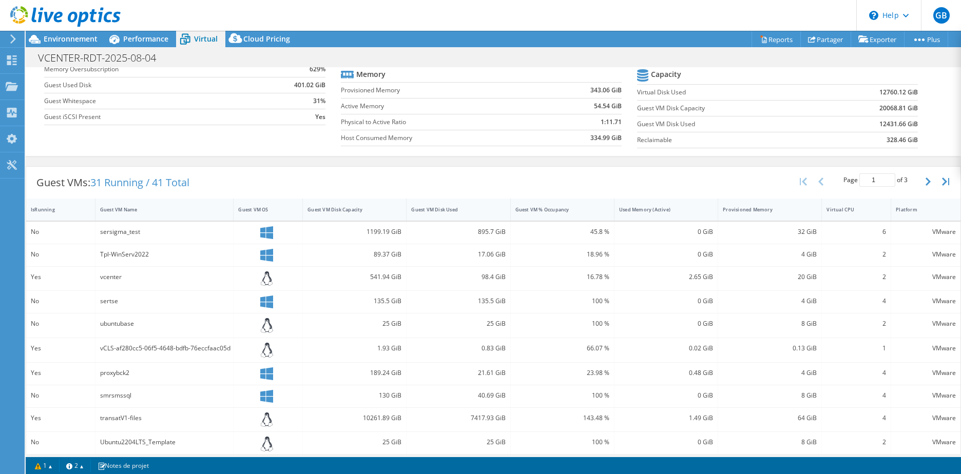
click at [127, 232] on div "sersigma_test" at bounding box center [164, 231] width 129 height 11
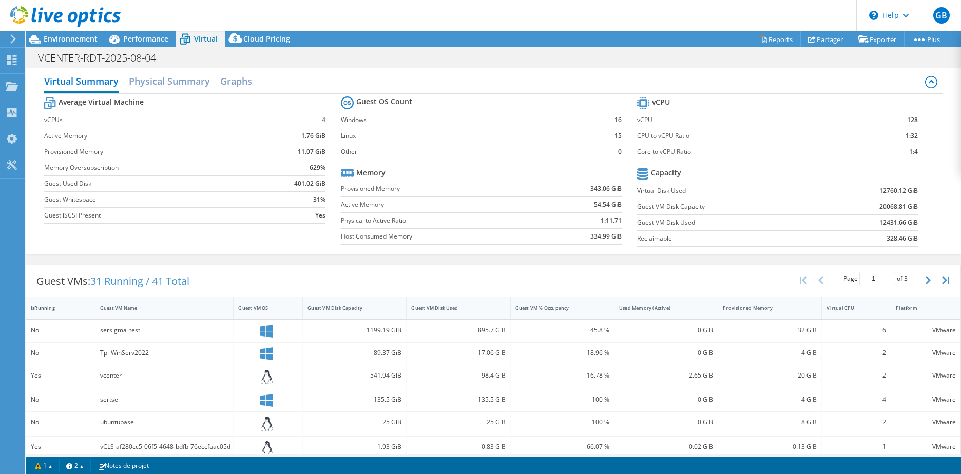
scroll to position [0, 0]
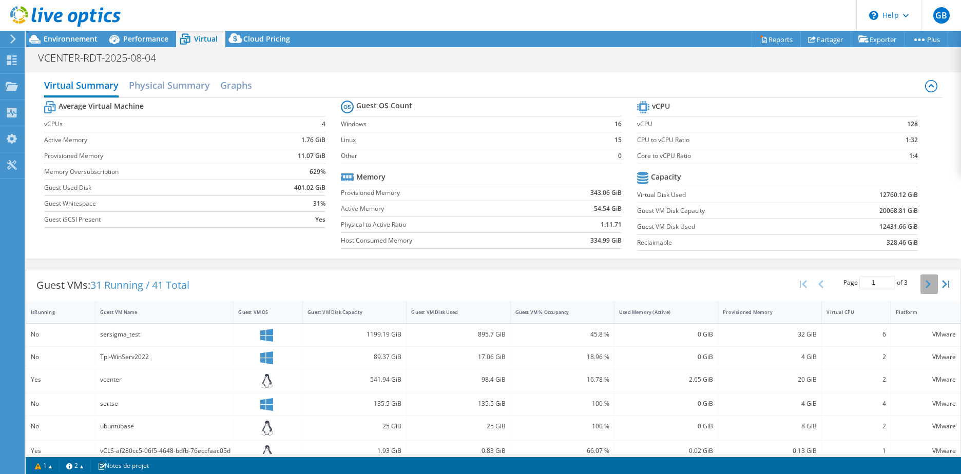
click at [925, 284] on icon "button" at bounding box center [927, 284] width 5 height 8
click at [925, 287] on icon "button" at bounding box center [927, 284] width 5 height 8
type input "3"
